Goal: Task Accomplishment & Management: Manage account settings

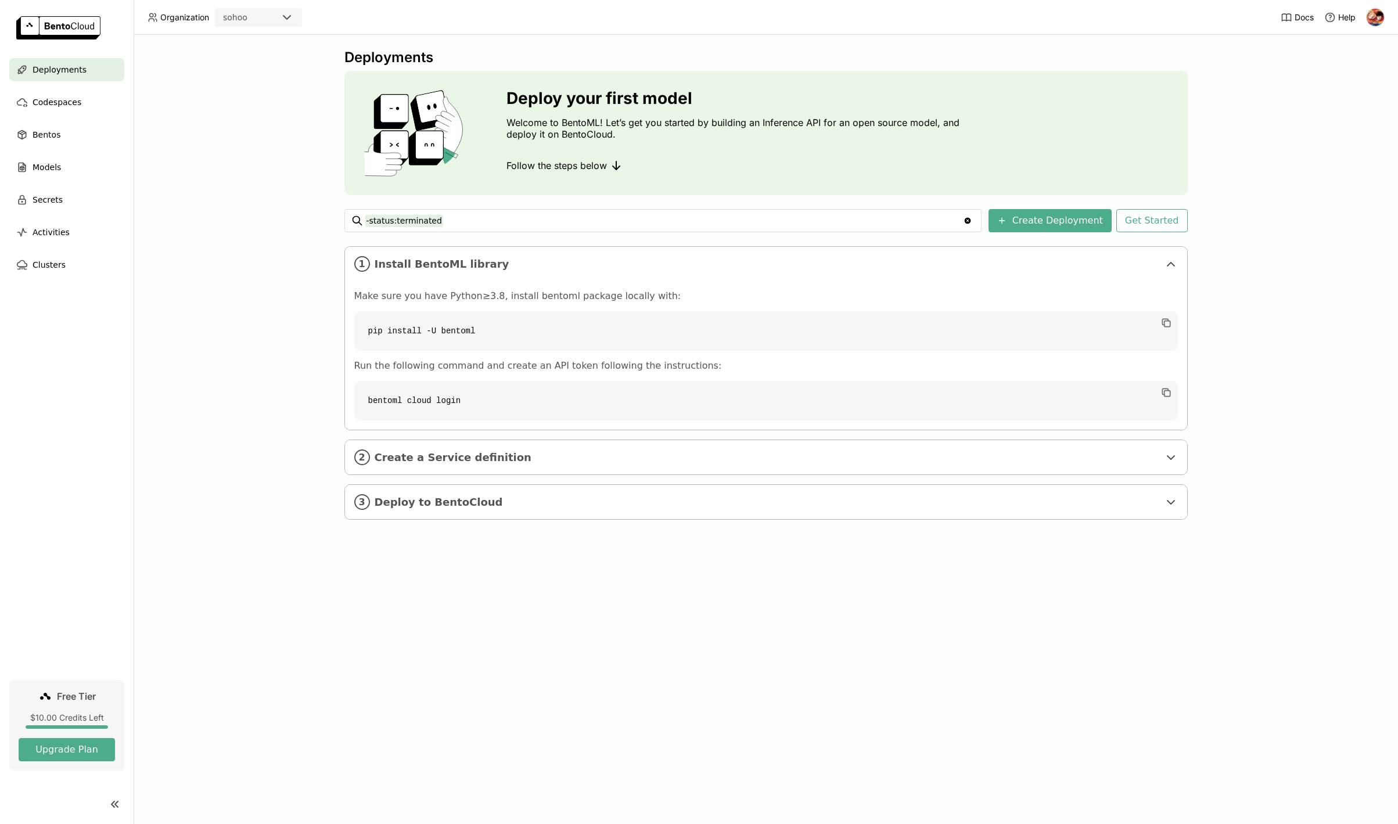
click at [69, 719] on div "$10.00 Credits Left" at bounding box center [67, 718] width 96 height 10
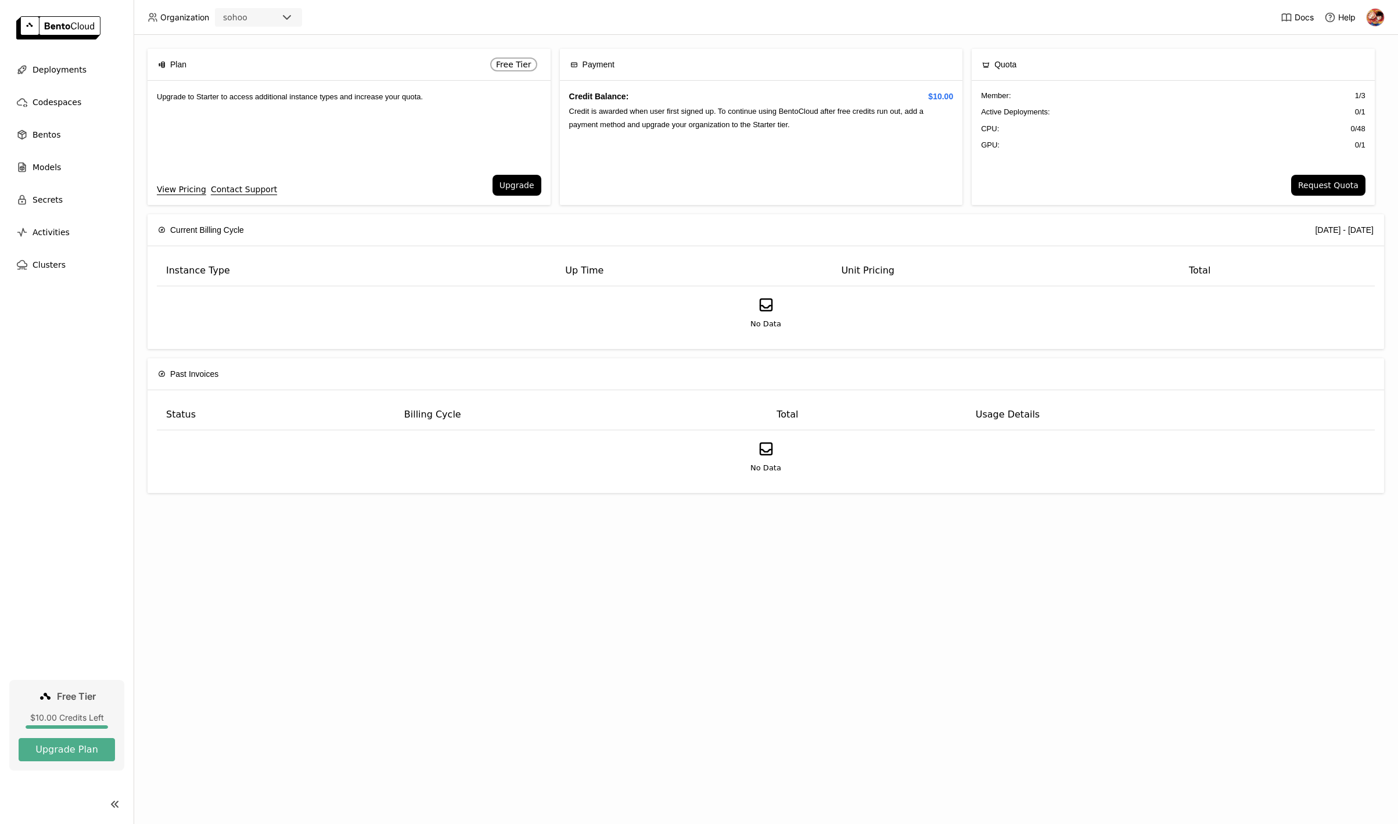
click at [440, 555] on div "Plan Free Tier Upgrade to Starter to access additional instance types and incre…" at bounding box center [766, 429] width 1265 height 789
click at [80, 26] on img at bounding box center [58, 27] width 84 height 23
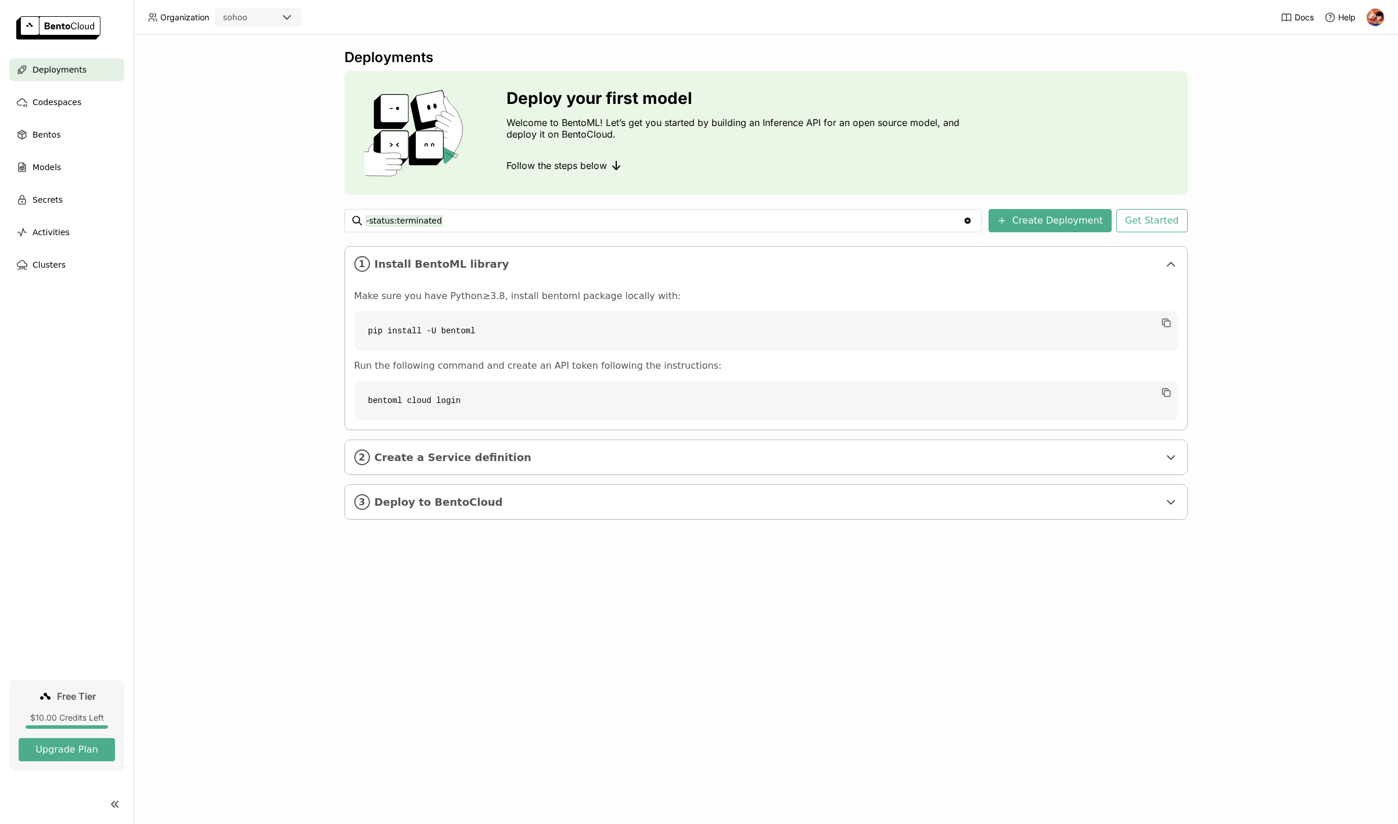
click at [201, 92] on div "Deployments Deploy your first model Welcome to BentoML! Let’s get you started b…" at bounding box center [766, 429] width 1265 height 789
